Goal: Task Accomplishment & Management: Complete application form

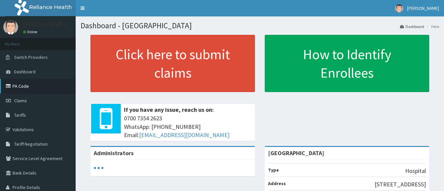
click at [22, 85] on link "PA Code" at bounding box center [38, 86] width 76 height 14
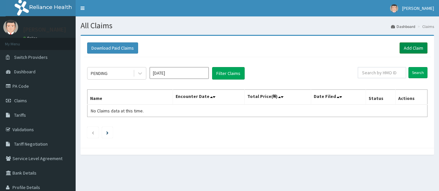
click at [411, 50] on link "Add Claim" at bounding box center [414, 47] width 28 height 11
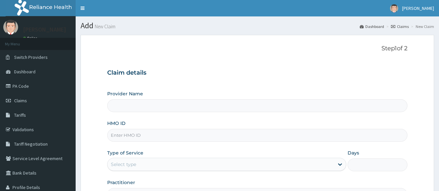
type input "LADE HOSPITAL"
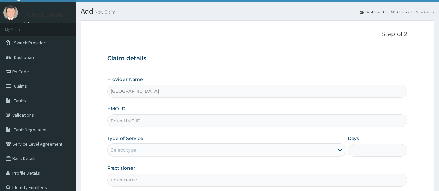
scroll to position [27, 0]
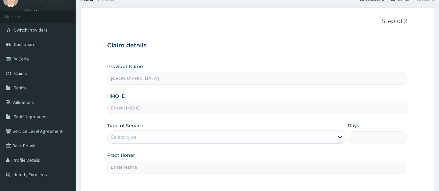
click at [355, 110] on input "HMO ID" at bounding box center [257, 108] width 300 height 13
type input "1"
type input "EMA/10009/a"
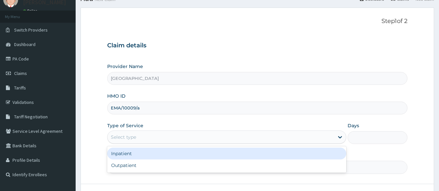
click at [170, 140] on div "Select type" at bounding box center [221, 137] width 226 height 11
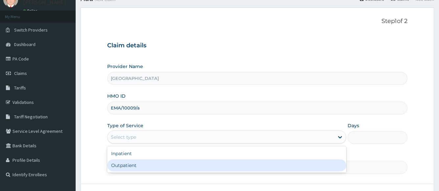
click at [155, 171] on div "Outpatient" at bounding box center [226, 165] width 239 height 12
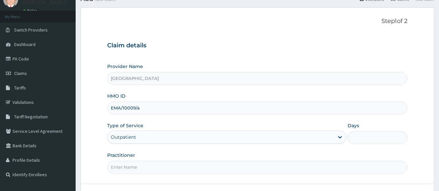
type input "1"
click at [161, 170] on input "Practitioner" at bounding box center [257, 167] width 300 height 13
type input "Dr Onafujabi"
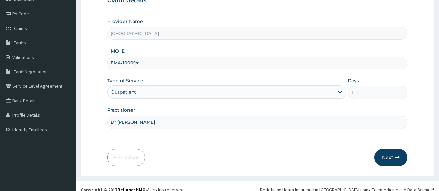
scroll to position [79, 0]
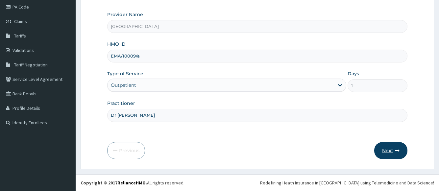
click at [387, 149] on button "Next" at bounding box center [390, 150] width 33 height 17
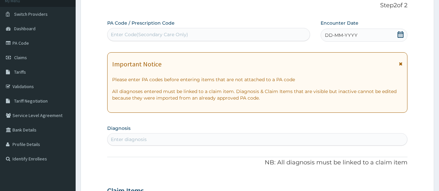
scroll to position [40, 0]
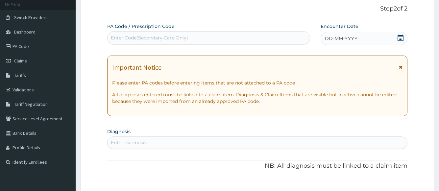
click at [400, 36] on icon at bounding box center [400, 38] width 7 height 7
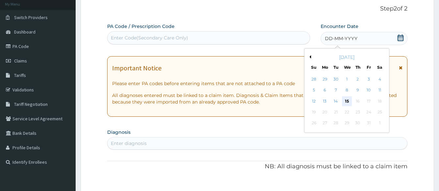
click at [345, 102] on div "15" at bounding box center [347, 101] width 10 height 10
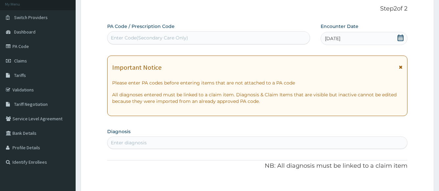
click at [219, 37] on div "Enter Code(Secondary Care Only)" at bounding box center [209, 38] width 202 height 11
paste input "PA/647629"
type input "PA/647629"
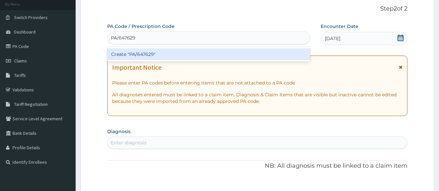
click at [140, 54] on div "Create "PA/647629"" at bounding box center [208, 54] width 203 height 12
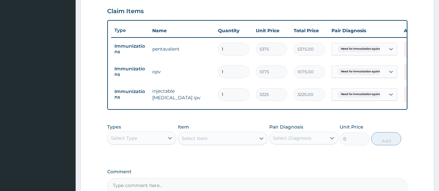
scroll to position [302, 0]
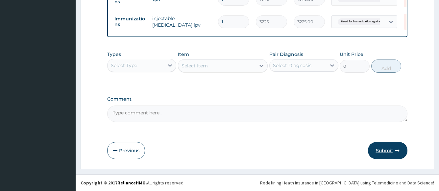
click at [386, 153] on button "Submit" at bounding box center [387, 150] width 39 height 17
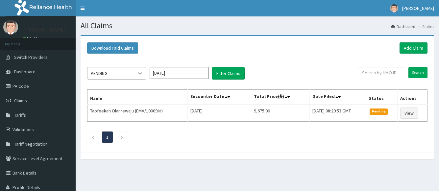
click at [142, 74] on icon at bounding box center [140, 73] width 7 height 7
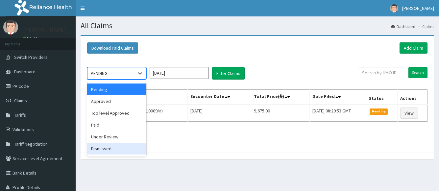
click at [106, 151] on div "Dismissed" at bounding box center [116, 149] width 59 height 12
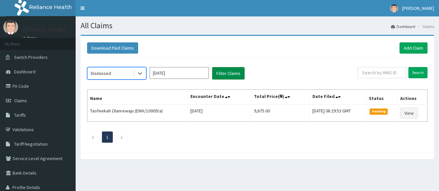
click at [232, 72] on button "Filter Claims" at bounding box center [228, 73] width 33 height 12
